Goal: Book appointment/travel/reservation

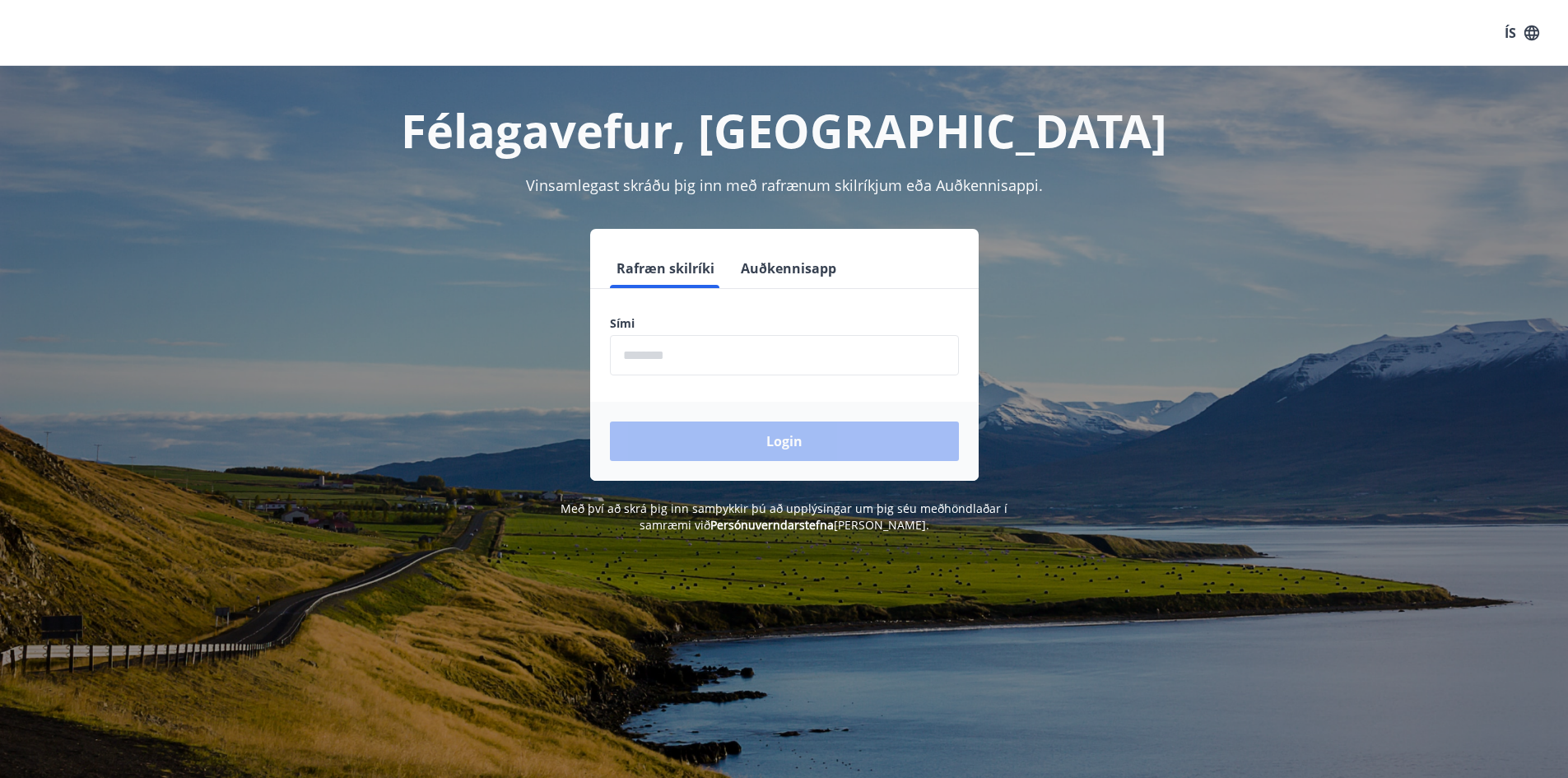
click at [679, 356] on input "phone" at bounding box center [784, 355] width 349 height 40
type input "********"
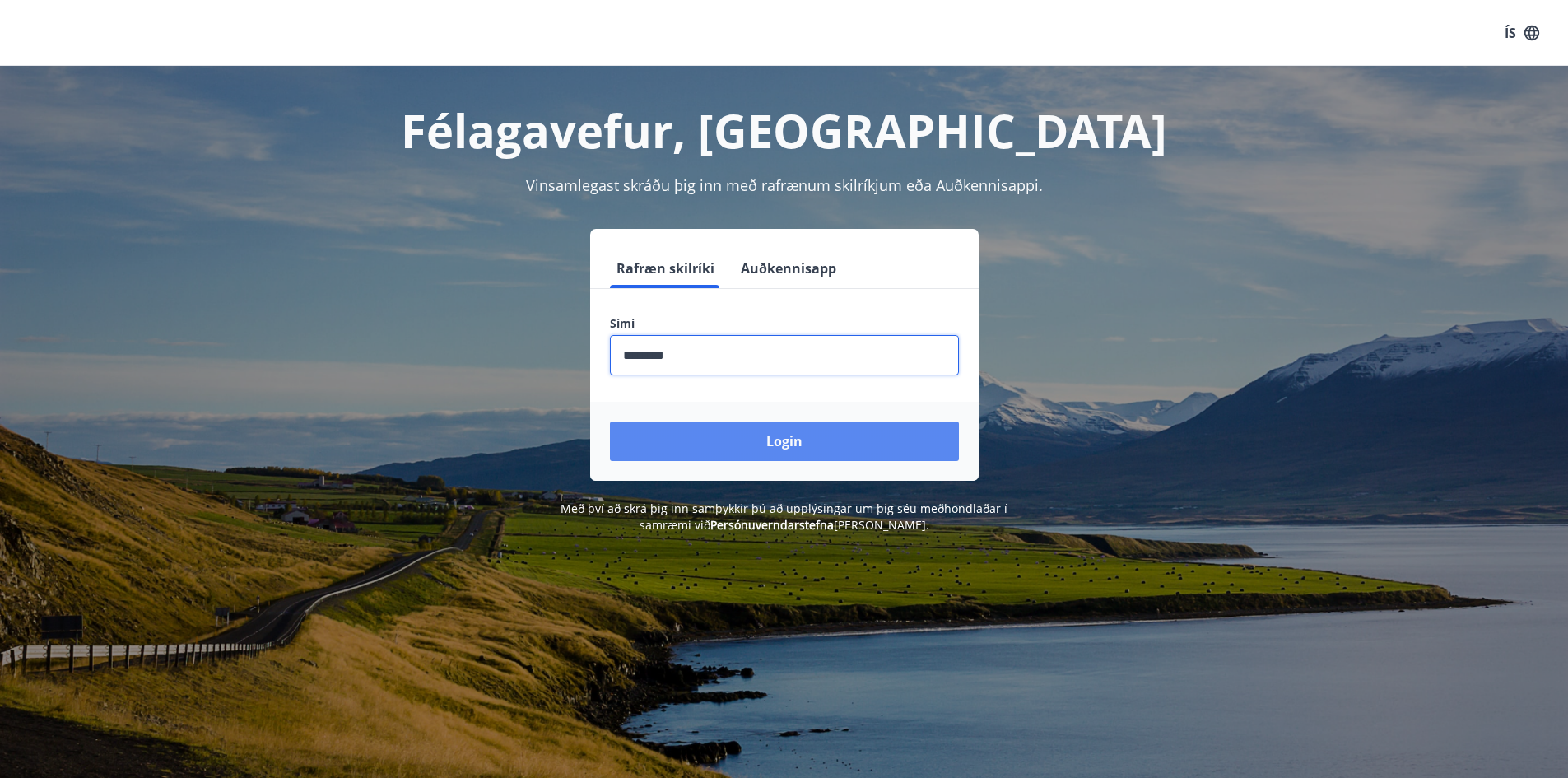
click at [761, 437] on button "Login" at bounding box center [784, 441] width 349 height 39
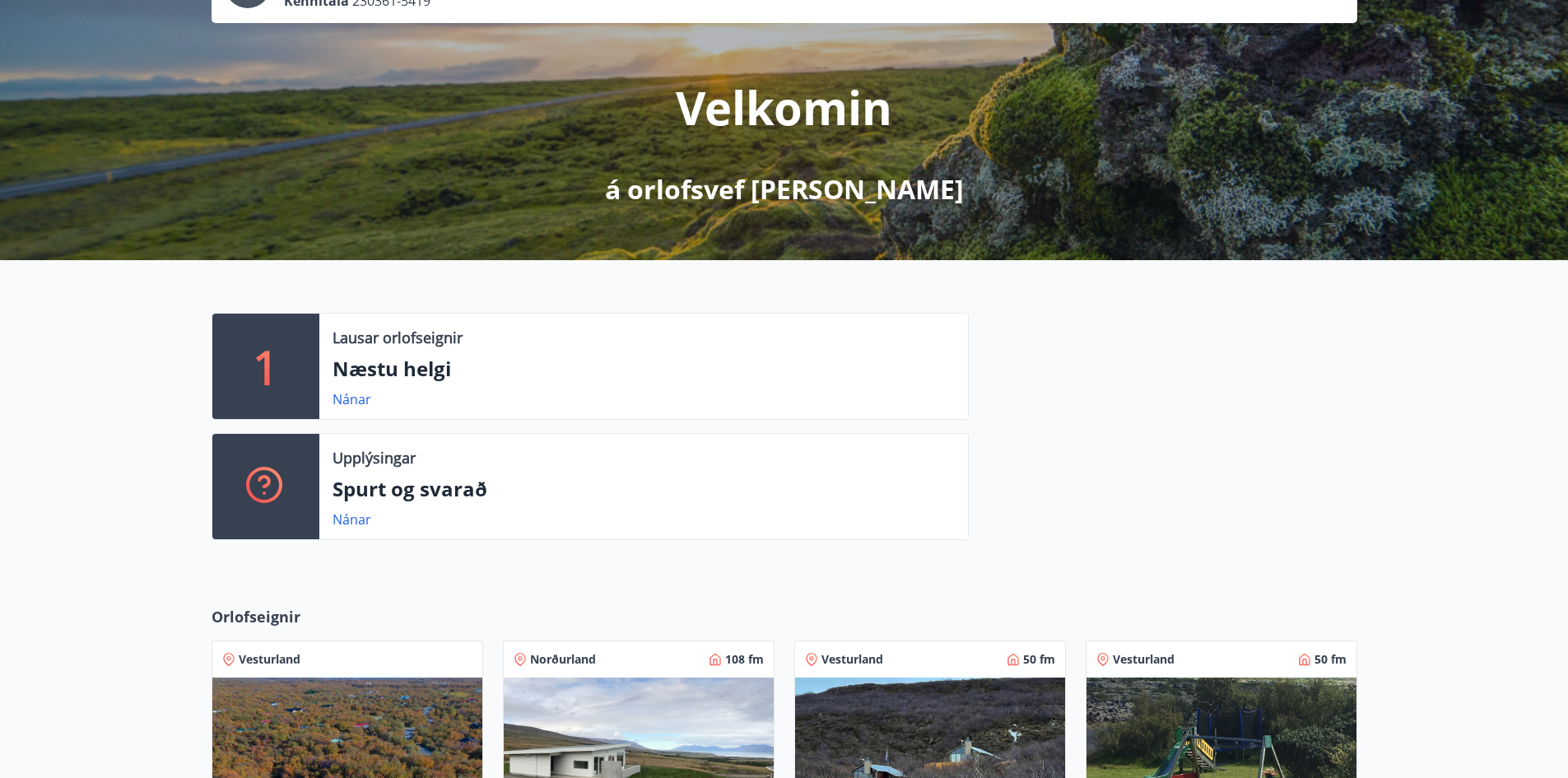
scroll to position [165, 0]
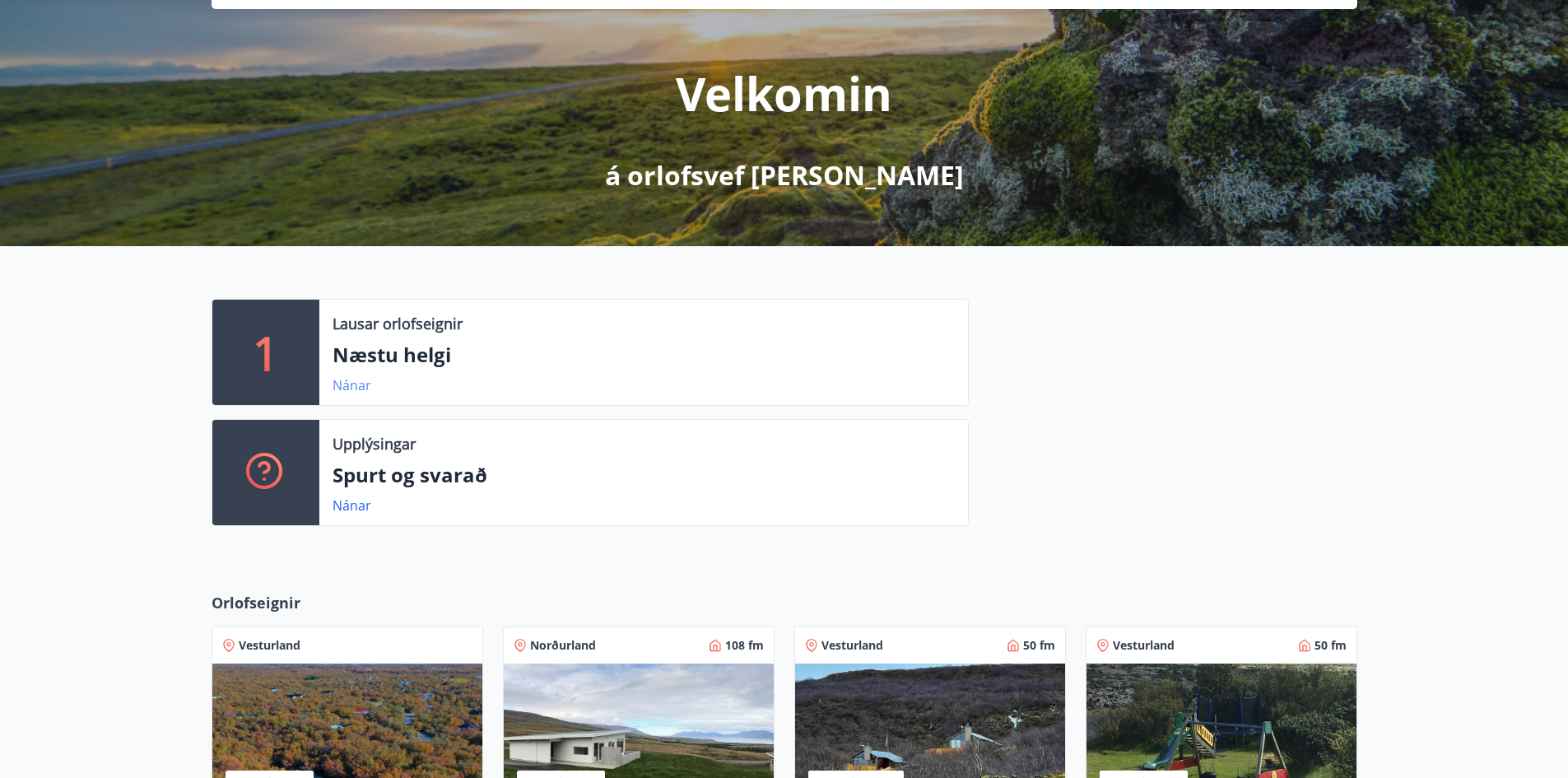
click at [353, 382] on link "Nánar" at bounding box center [351, 386] width 38 height 18
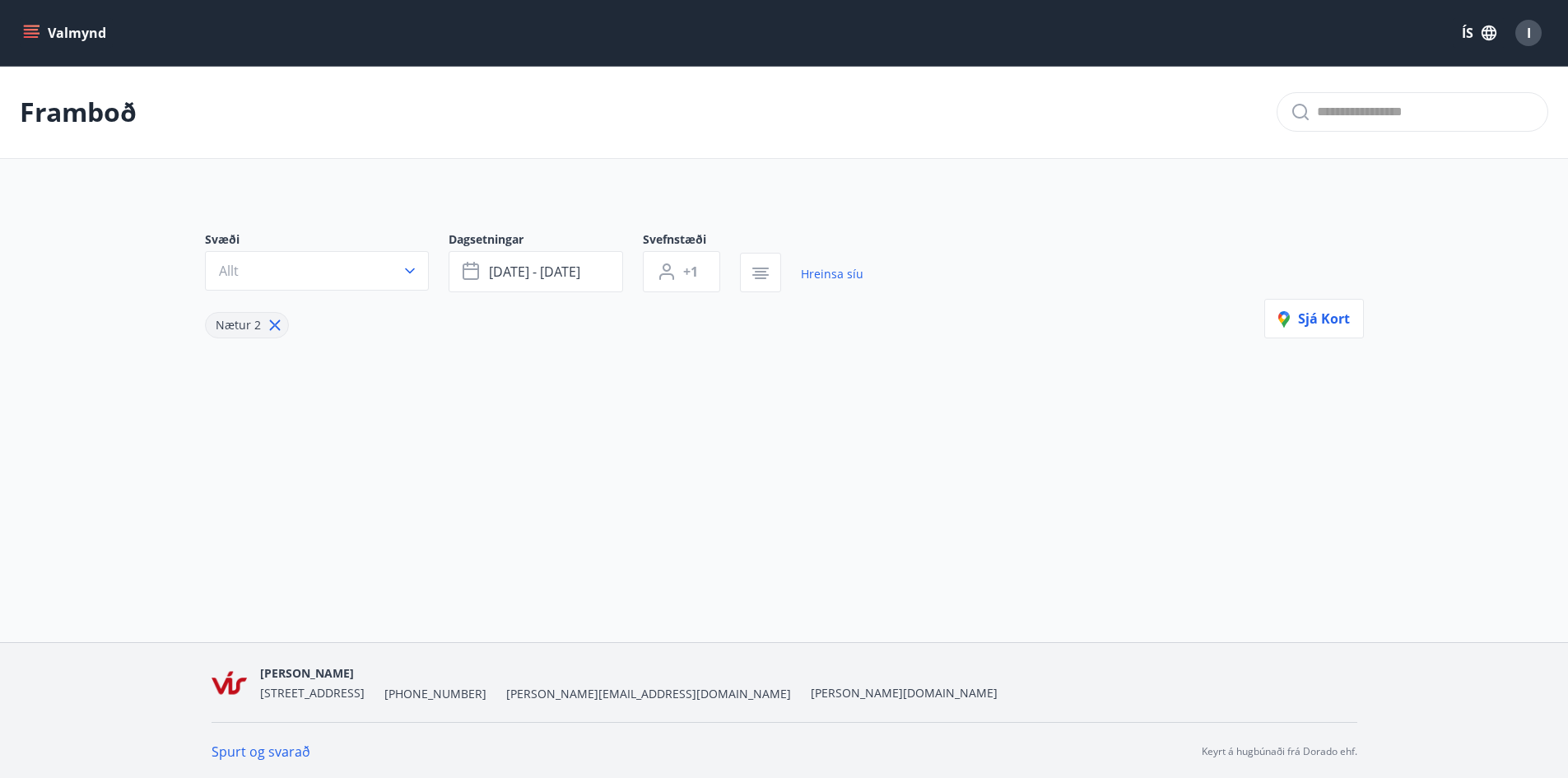
type input "*"
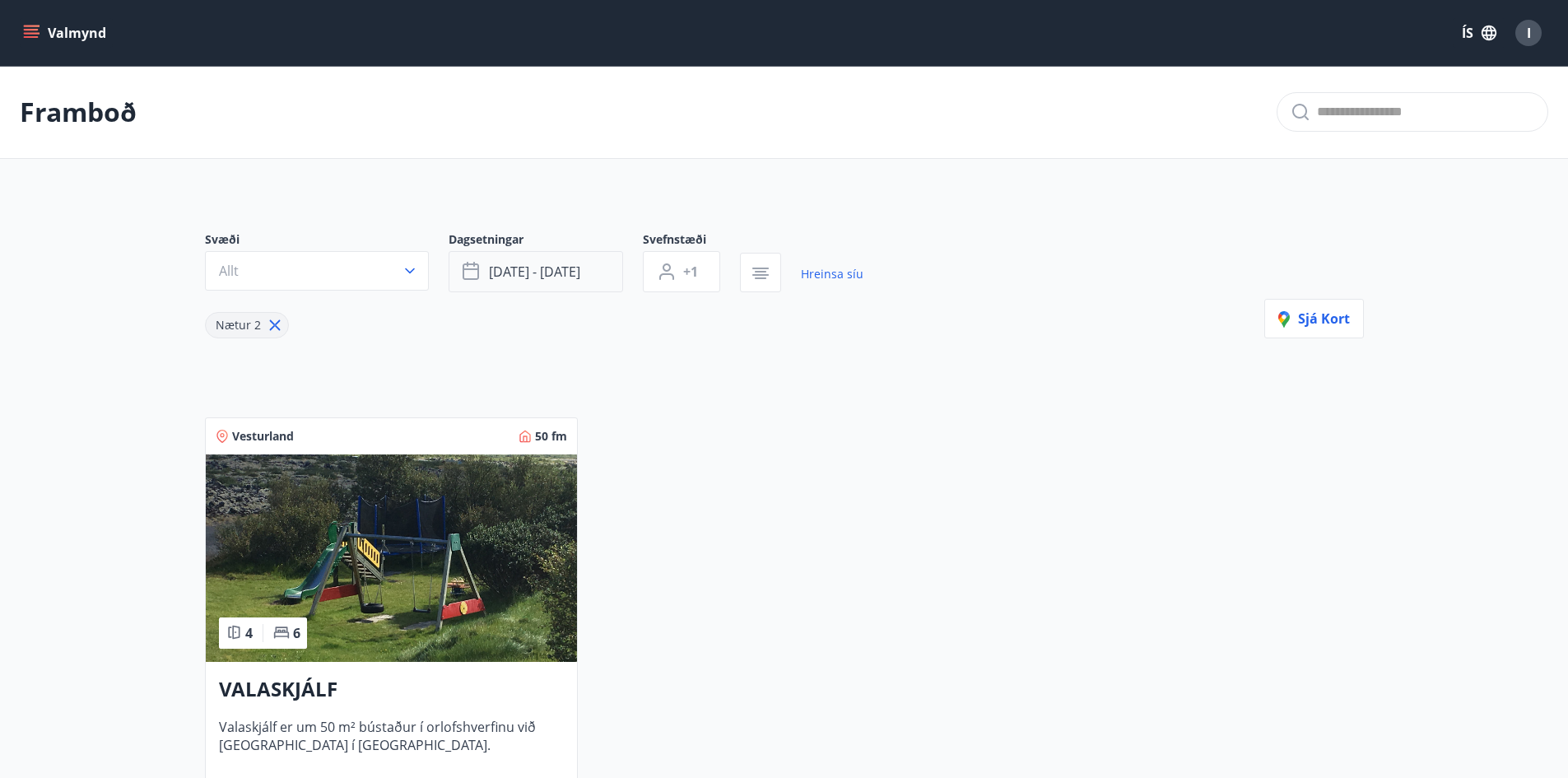
click at [532, 266] on span "ágú 15 - ágú 18" at bounding box center [534, 272] width 91 height 18
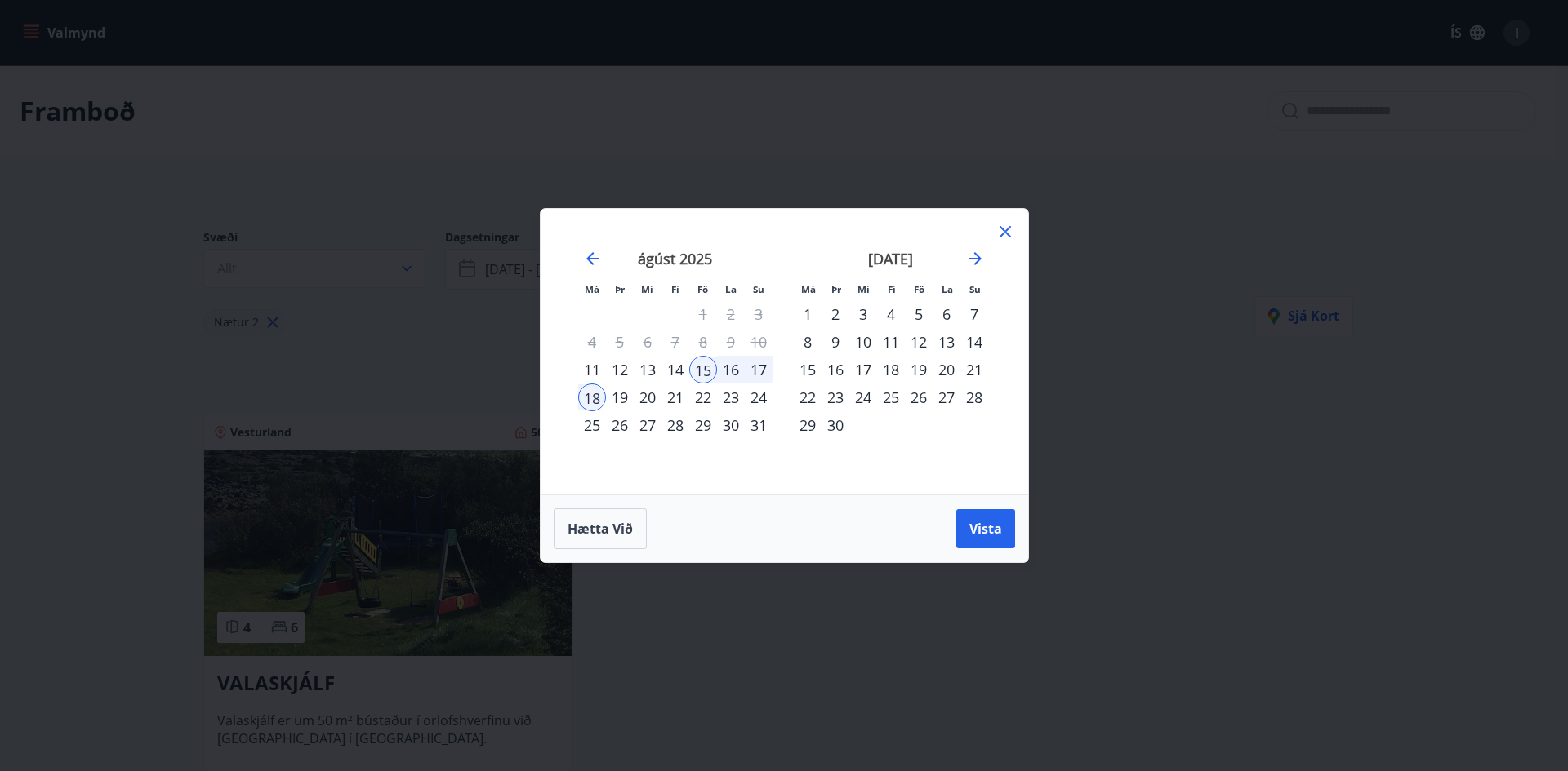
click at [703, 399] on div "22" at bounding box center [702, 397] width 28 height 28
click at [756, 429] on div "31" at bounding box center [758, 425] width 28 height 28
click at [1003, 230] on icon at bounding box center [1005, 231] width 19 height 19
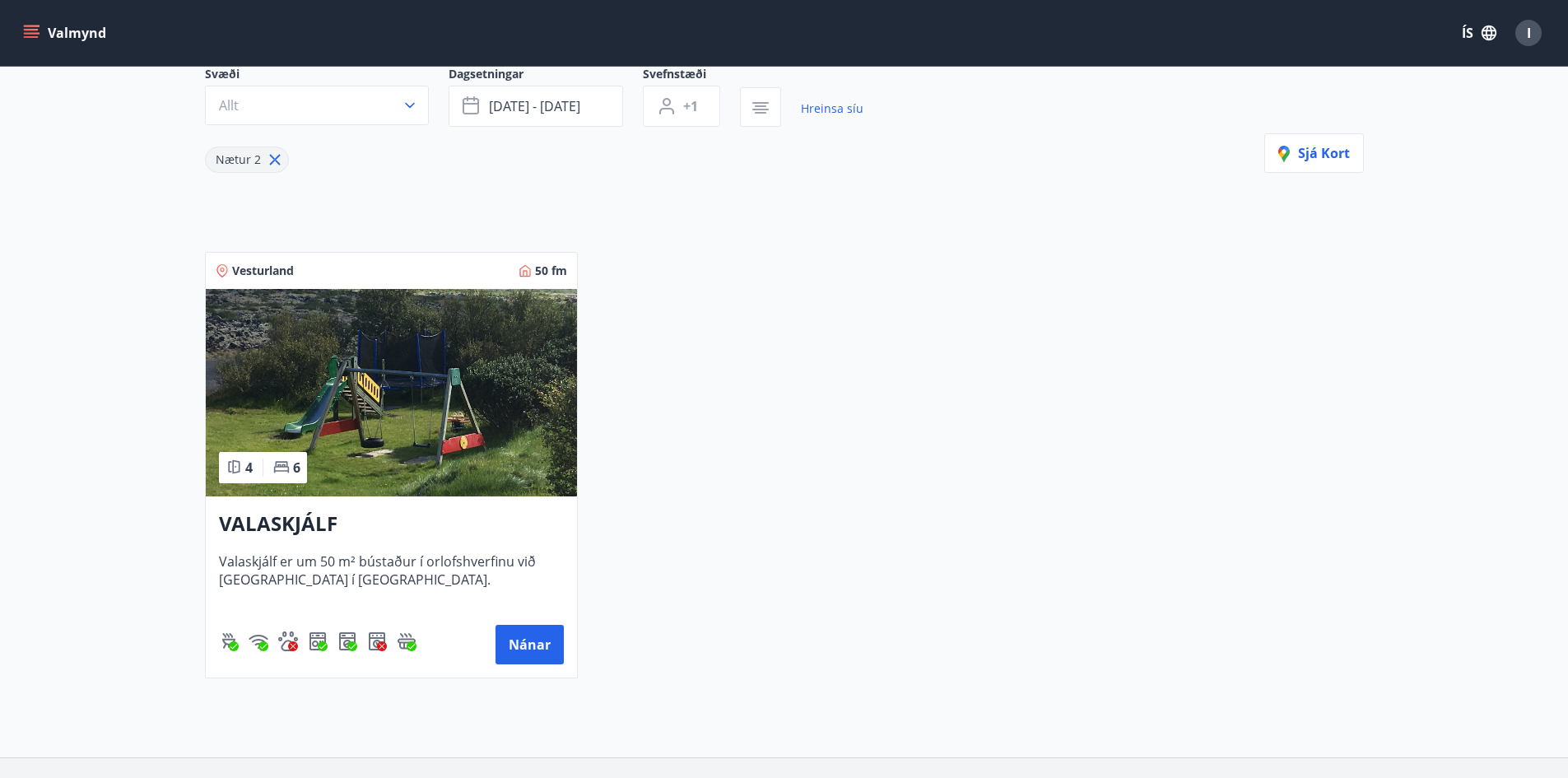
scroll to position [284, 0]
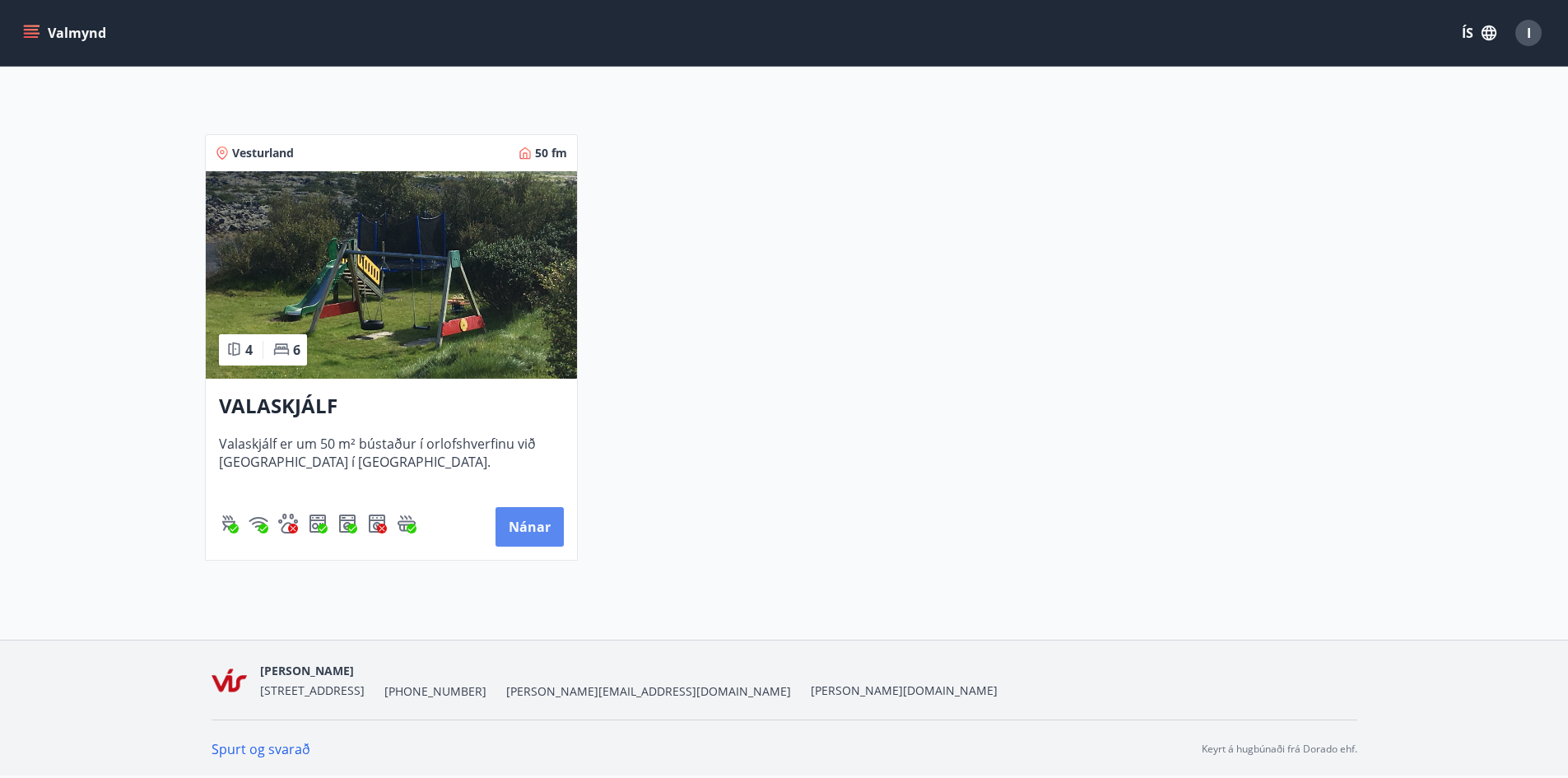
click at [537, 531] on button "Nánar" at bounding box center [530, 527] width 69 height 39
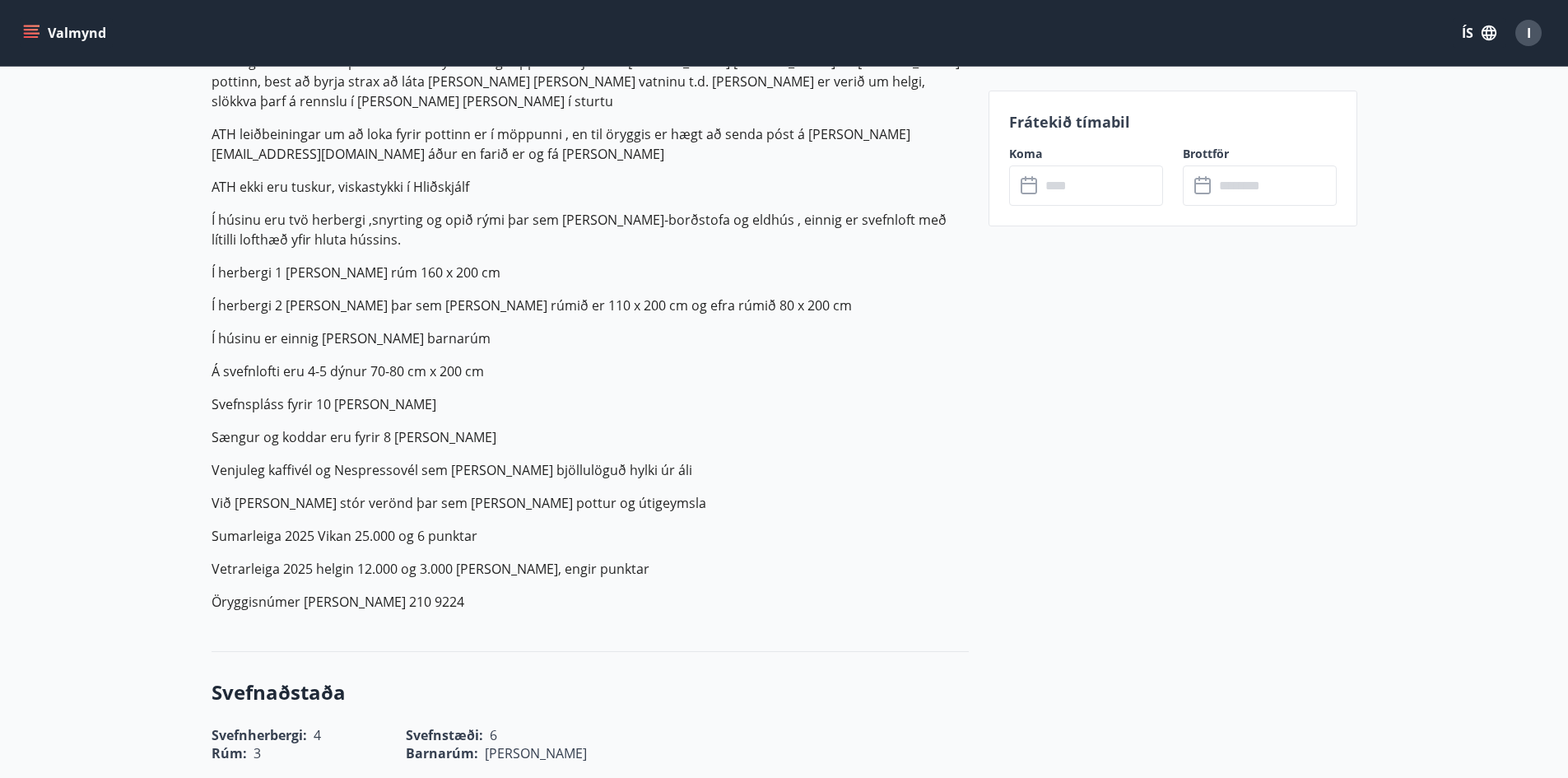
scroll to position [330, 0]
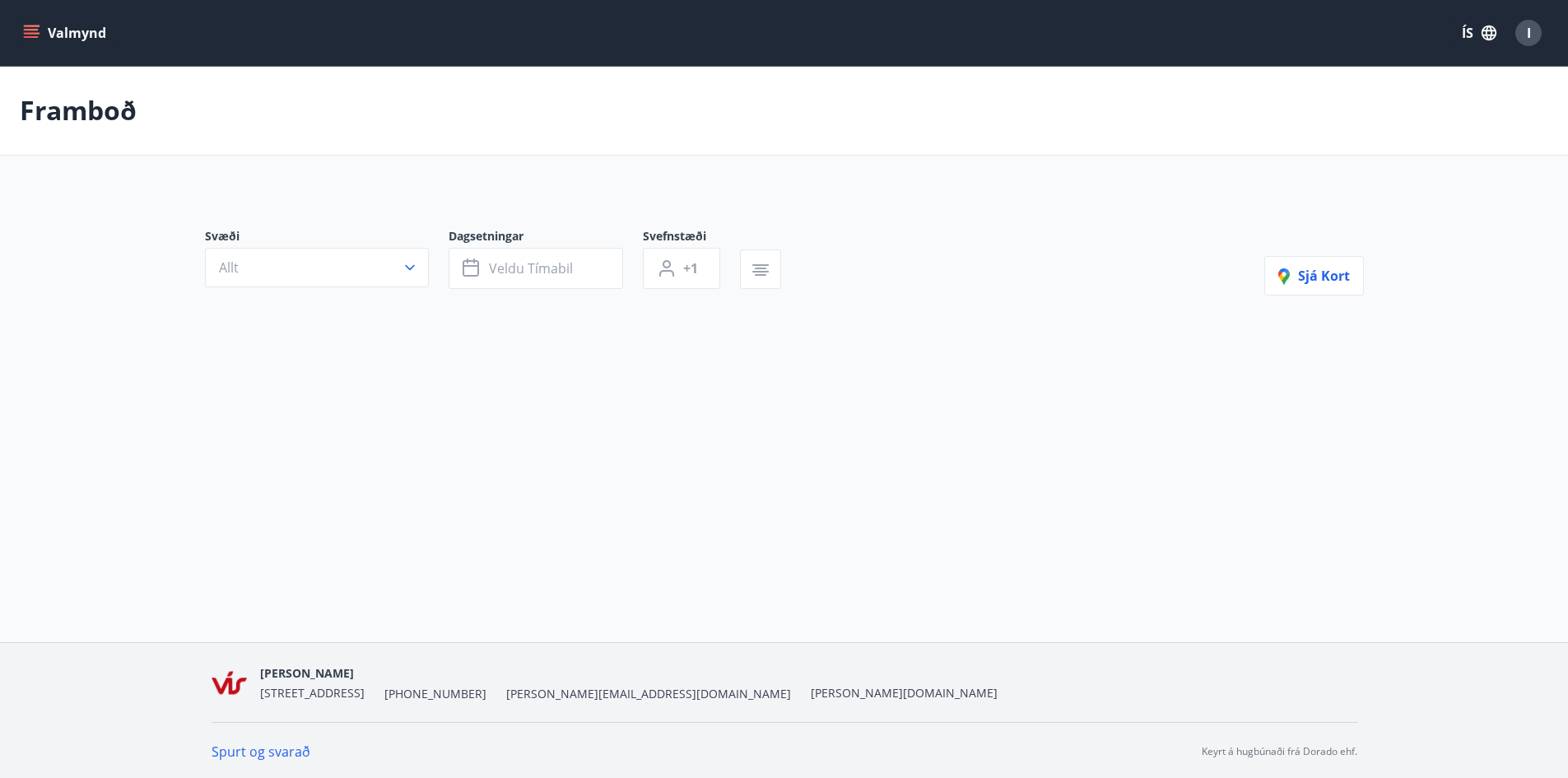
type input "*"
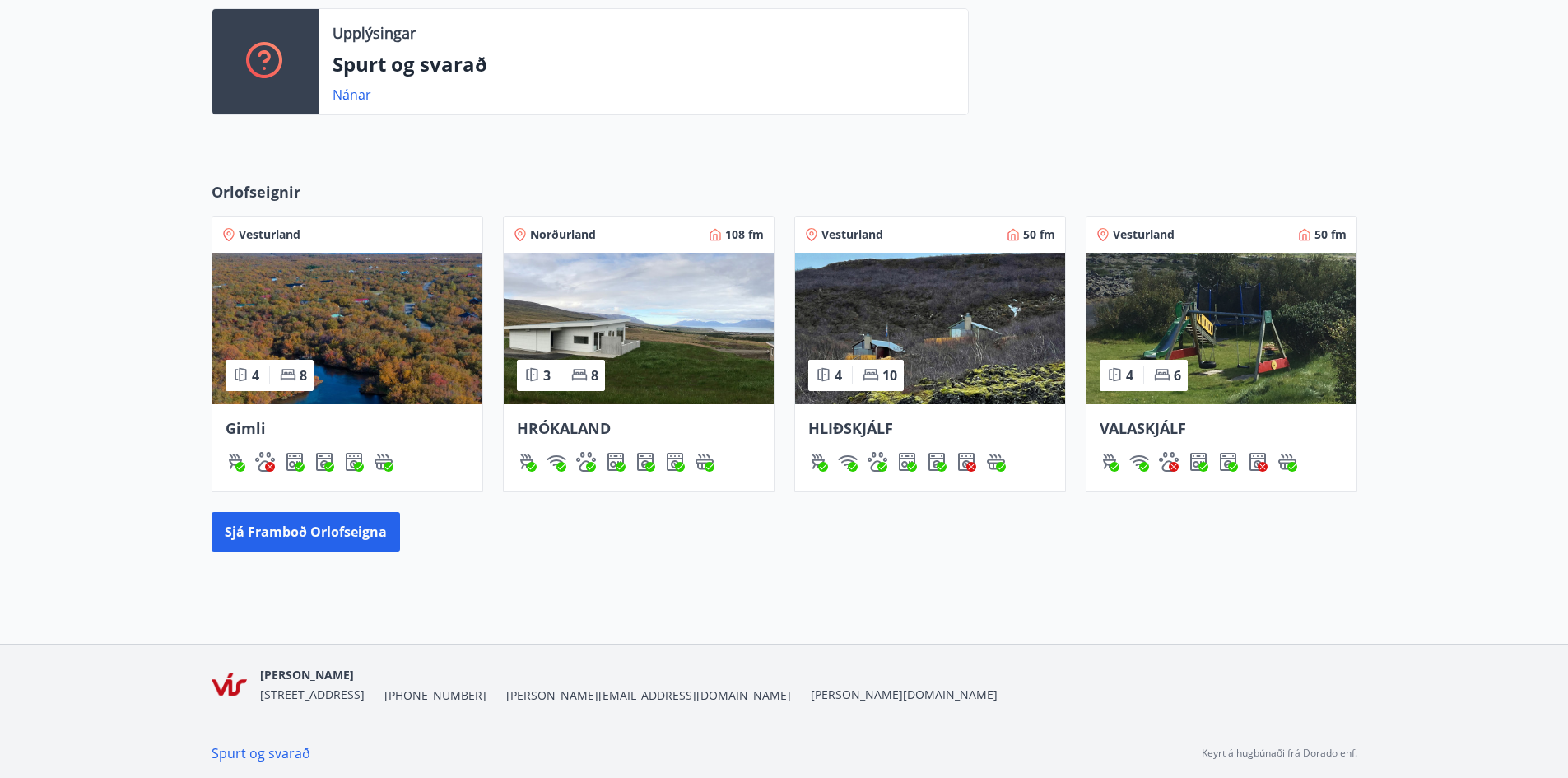
scroll to position [577, 0]
click at [350, 541] on button "Sjá framboð orlofseigna" at bounding box center [306, 531] width 188 height 39
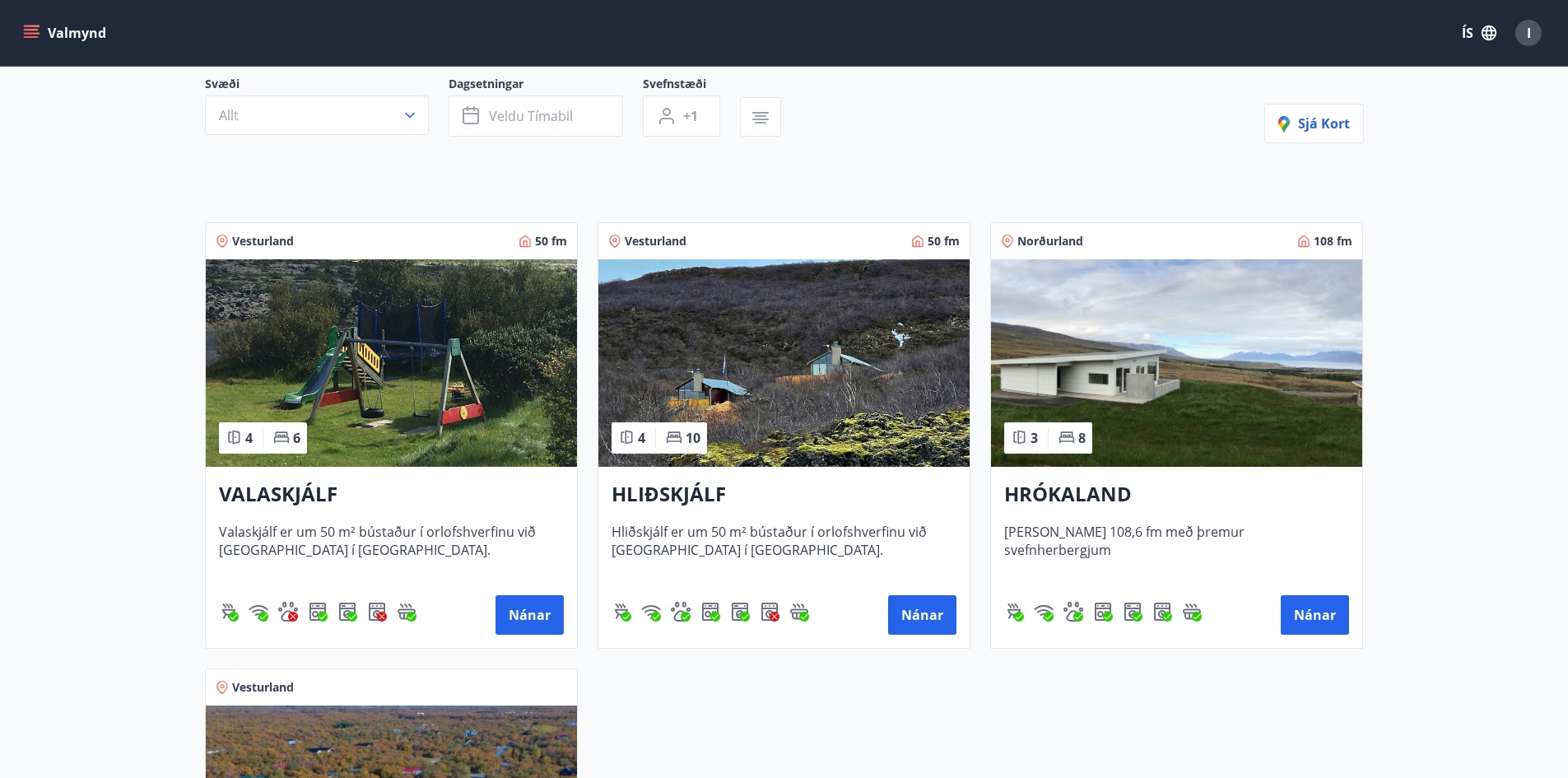
scroll to position [494, 0]
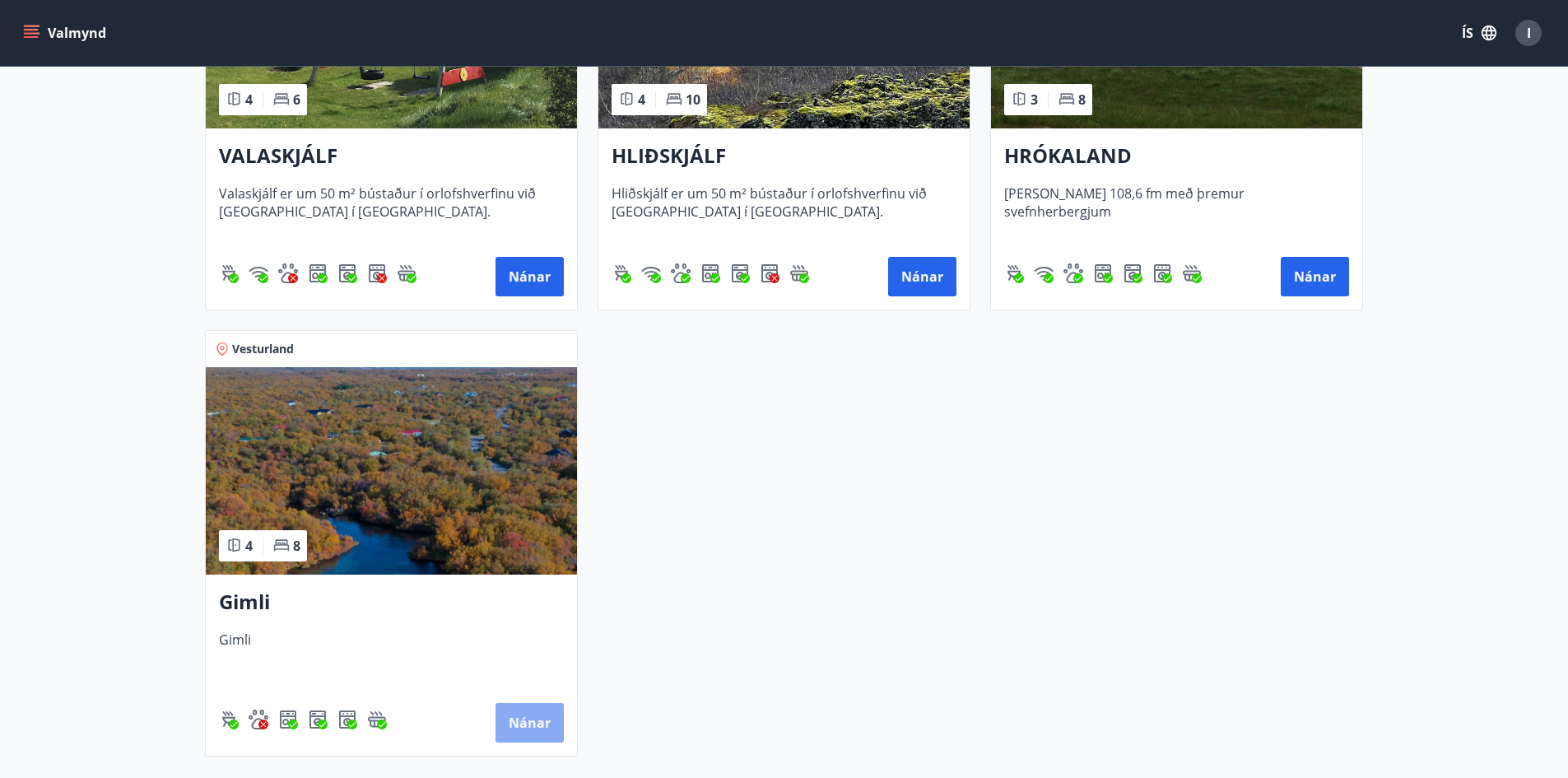
click at [528, 728] on button "Nánar" at bounding box center [530, 723] width 69 height 39
